Goal: Use online tool/utility: Utilize a website feature to perform a specific function

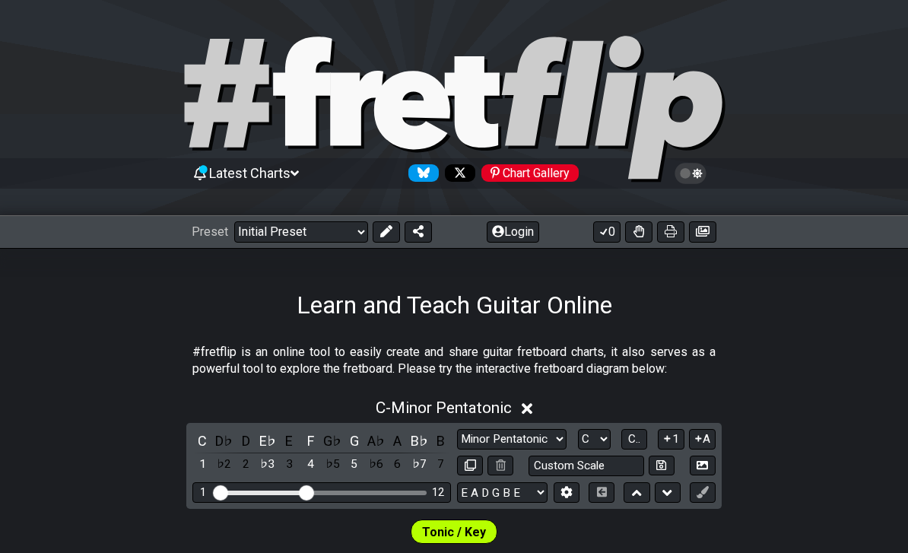
select select "Major / [PERSON_NAME]"
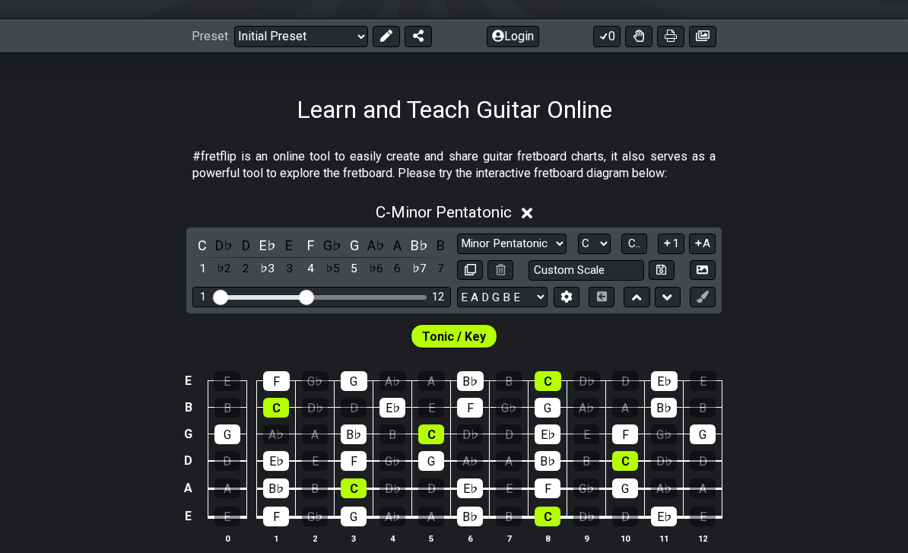
scroll to position [196, 0]
click at [536, 249] on select "Minor Pentatonic Click to edit Minor Pentatonic Major Pentatonic Minor Blues Ma…" at bounding box center [512, 244] width 110 height 21
click at [530, 211] on icon at bounding box center [527, 213] width 11 height 11
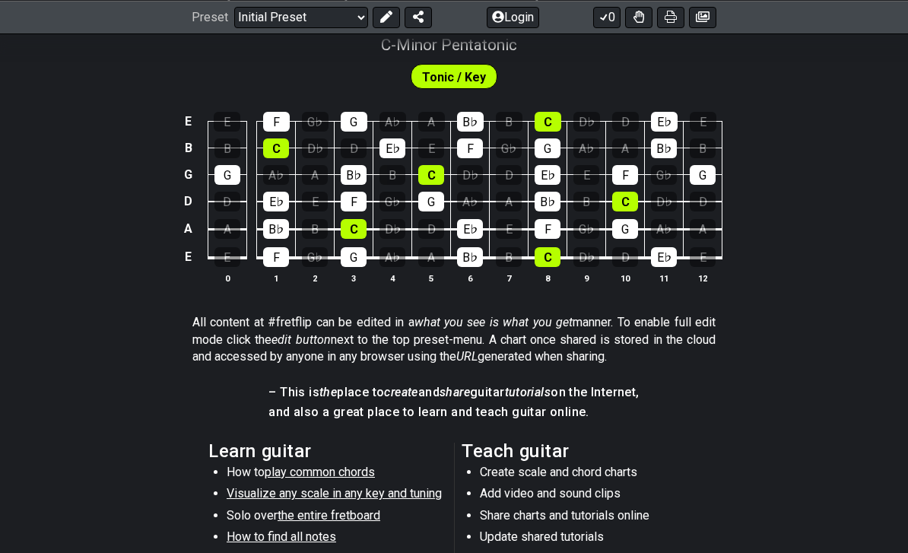
scroll to position [375, 0]
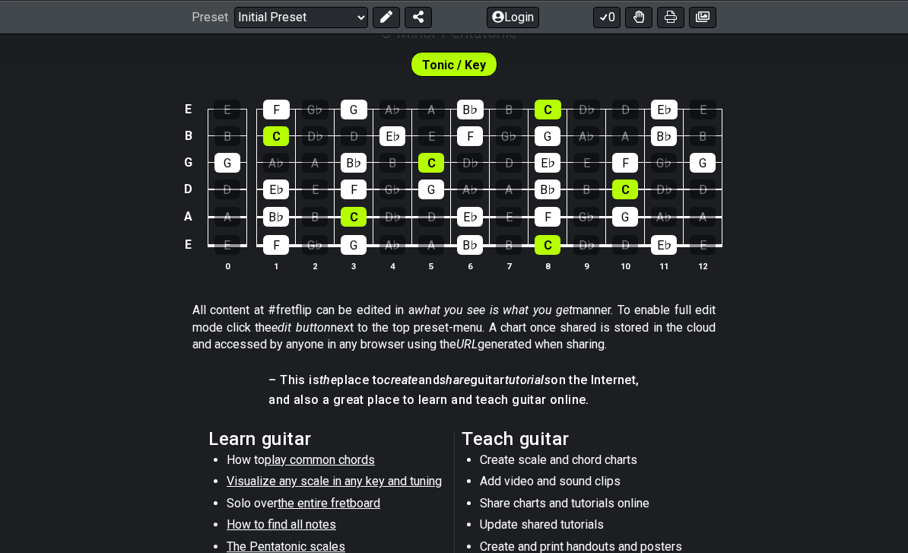
click at [470, 70] on span "Tonic / Key" at bounding box center [454, 65] width 64 height 22
click at [460, 67] on span "Tonic / Key" at bounding box center [454, 65] width 64 height 22
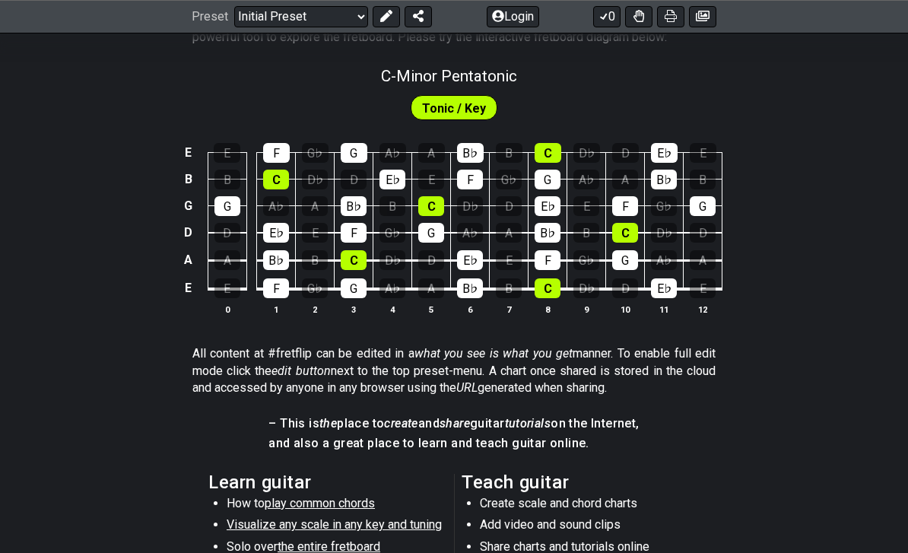
scroll to position [235, 0]
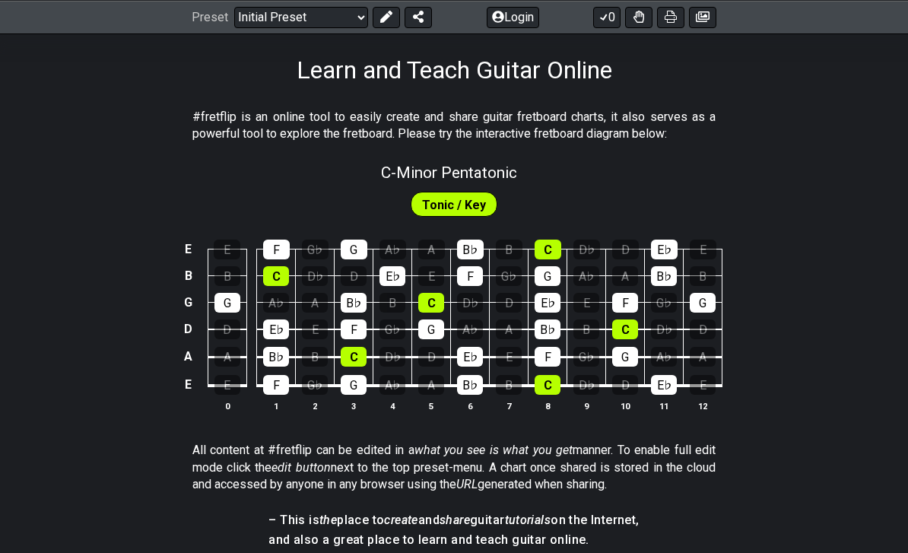
click at [469, 199] on span "Tonic / Key" at bounding box center [454, 205] width 64 height 22
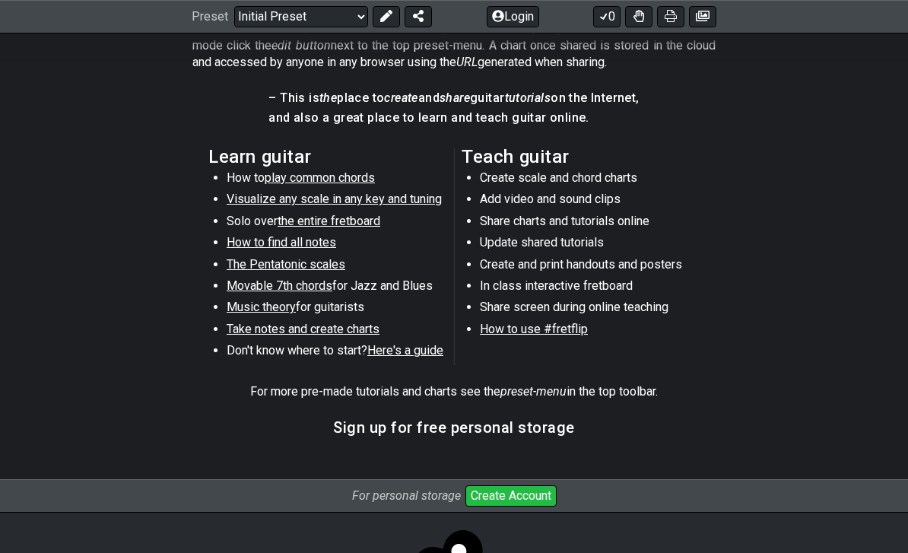
scroll to position [682, 0]
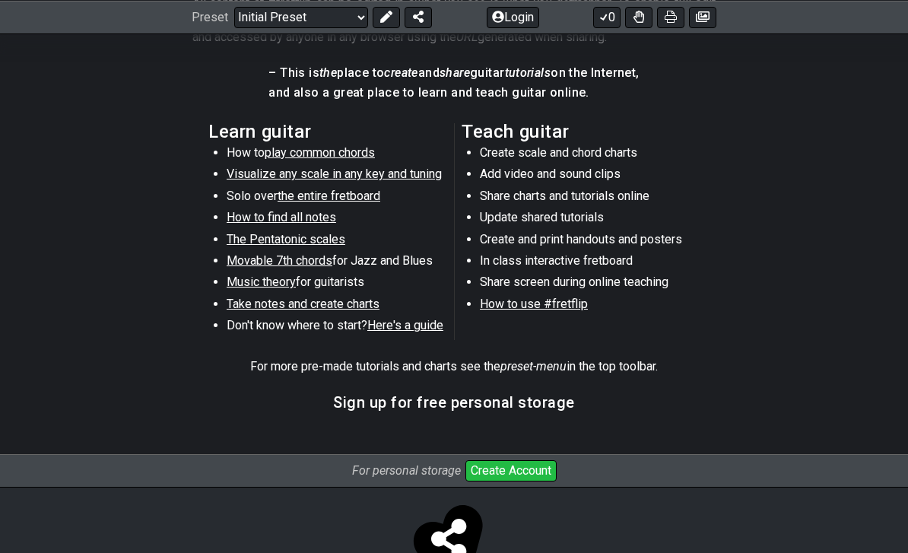
click at [391, 176] on span "Visualize any scale in any key and tuning" at bounding box center [334, 174] width 215 height 14
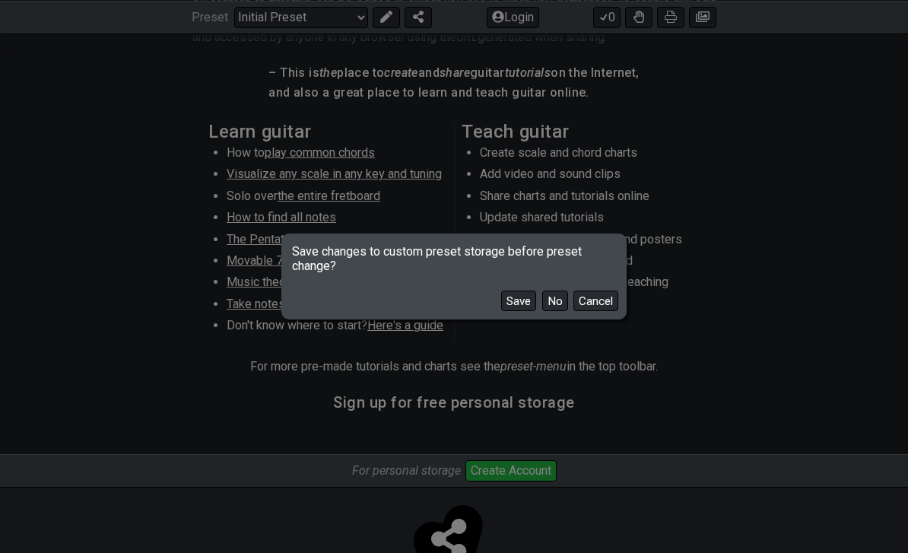
click at [558, 311] on button "No" at bounding box center [555, 301] width 26 height 21
select select "C"
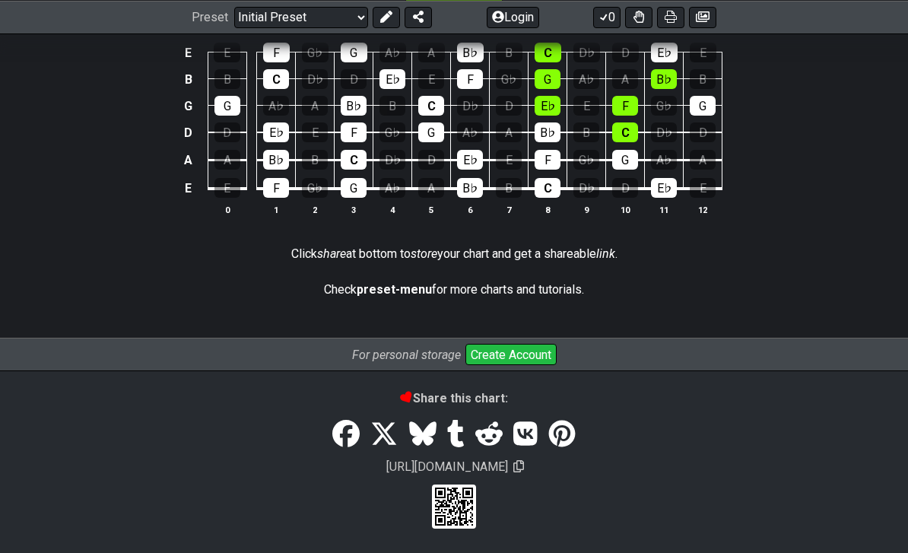
select select "/guitar-scales"
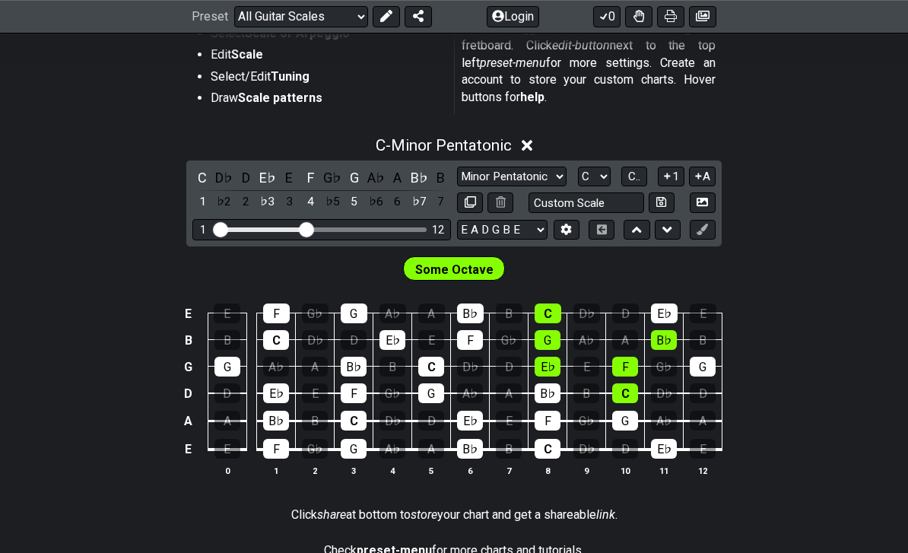
scroll to position [341, 0]
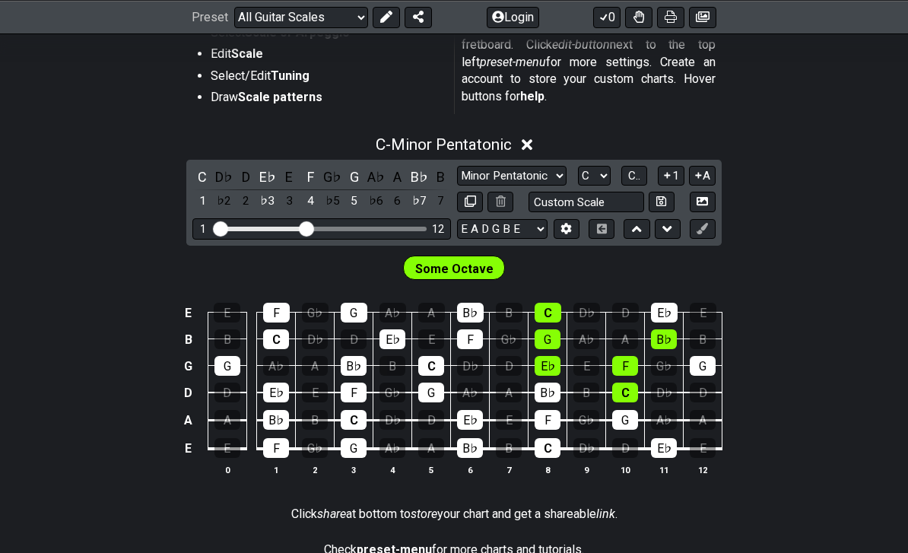
click at [538, 167] on select "Minor Pentatonic Root Minor Pentatonic Major Pentatonic Minor Blues Major Blues…" at bounding box center [512, 176] width 110 height 21
select select "Major / [PERSON_NAME]"
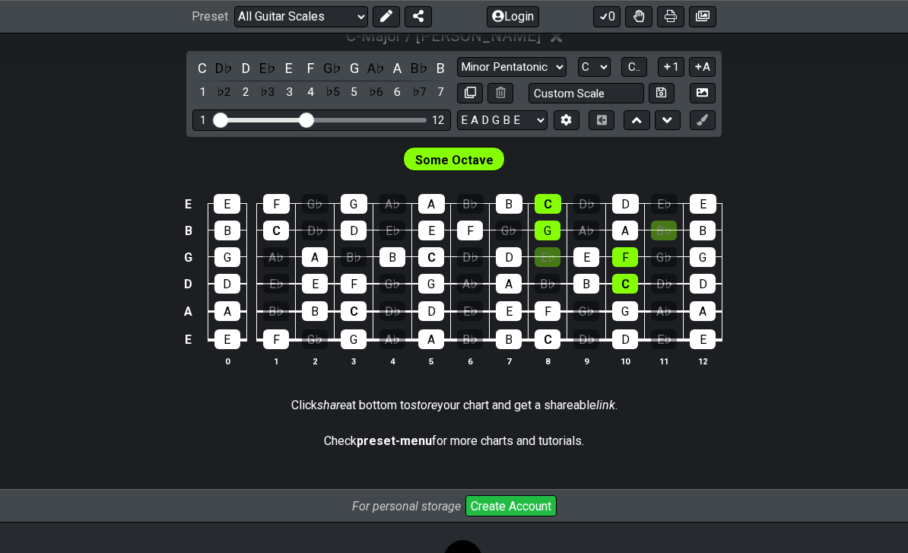
scroll to position [474, 0]
